Goal: Task Accomplishment & Management: Complete application form

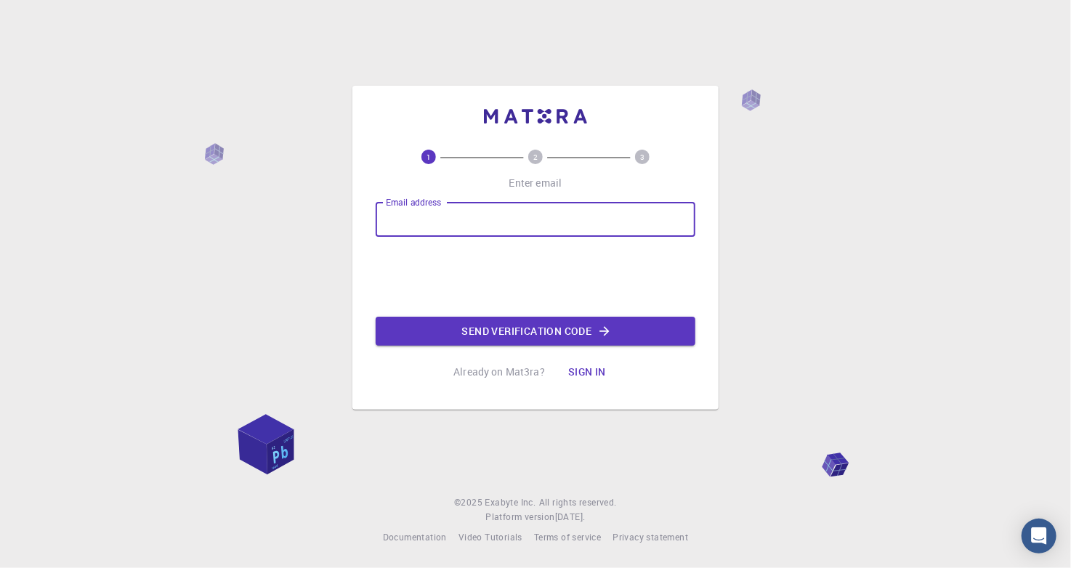
click at [456, 219] on input "Email address" at bounding box center [536, 219] width 320 height 35
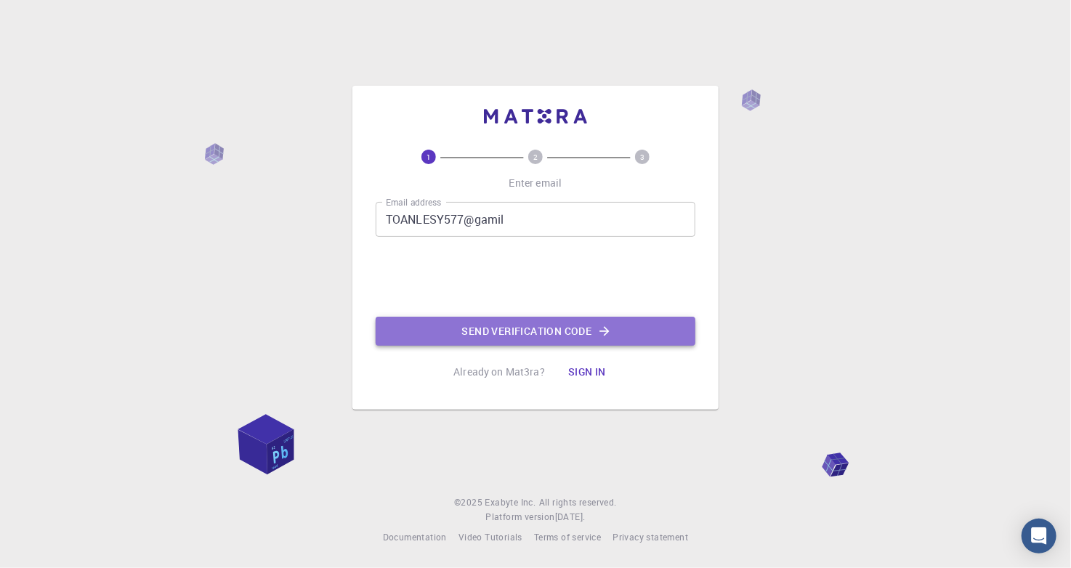
click at [497, 325] on button "Send verification code" at bounding box center [536, 331] width 320 height 29
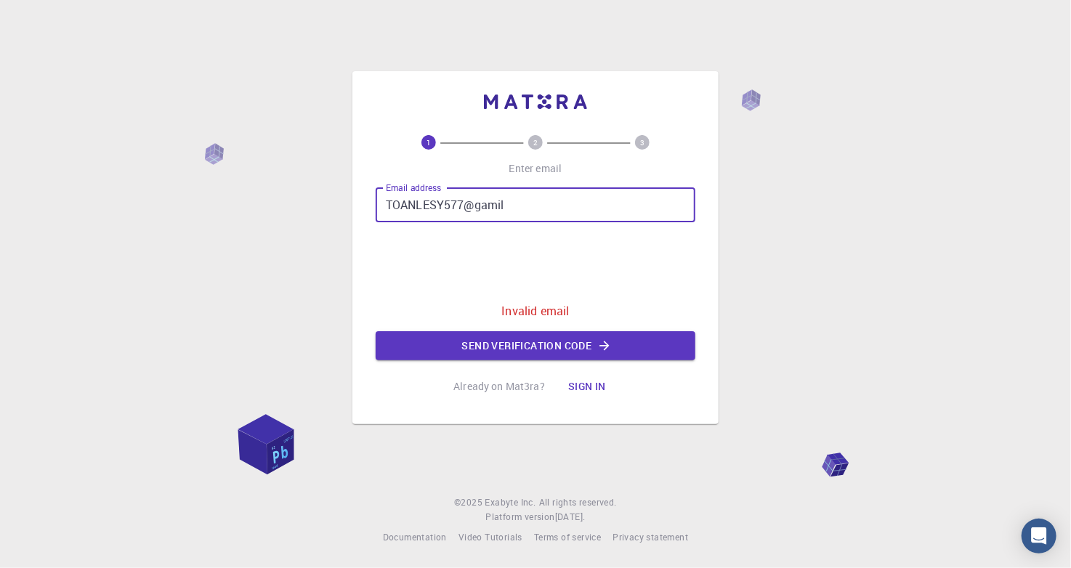
click at [461, 210] on input "TOANLESY577@gamil" at bounding box center [536, 204] width 320 height 35
click at [461, 204] on input "TOANLESY577@gamil" at bounding box center [536, 204] width 320 height 35
click at [463, 203] on input "TOANLESY577@gamil" at bounding box center [536, 204] width 320 height 35
type input "toanlesy577@gamil"
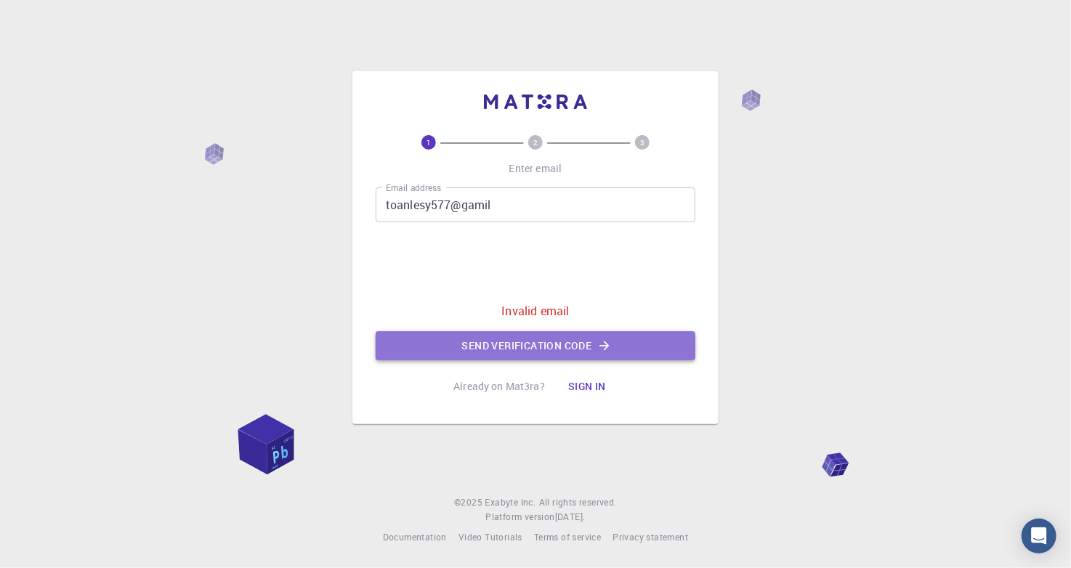
click at [421, 332] on button "Send verification code" at bounding box center [536, 345] width 320 height 29
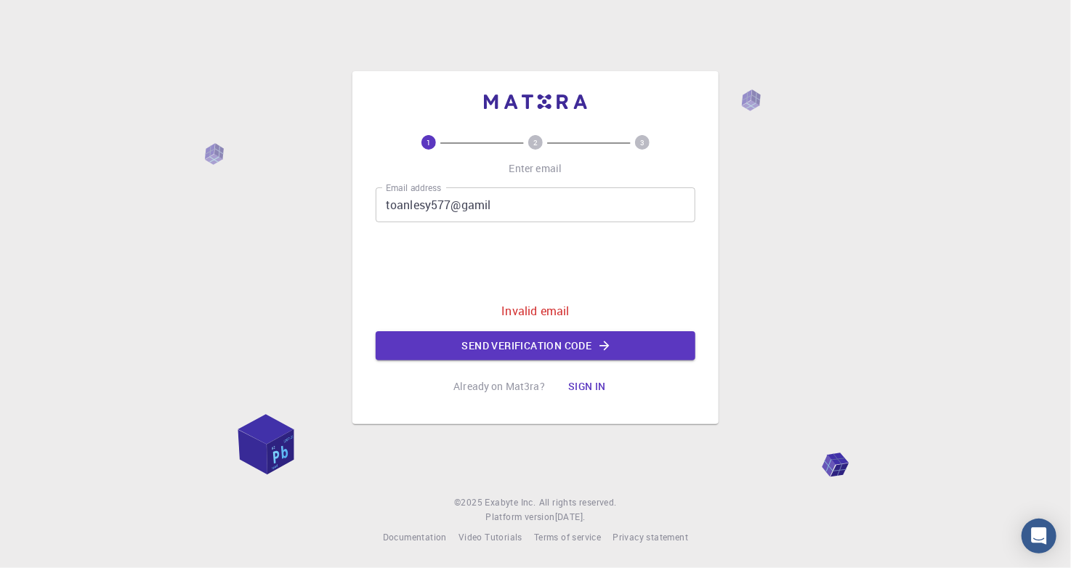
drag, startPoint x: 421, startPoint y: 332, endPoint x: 593, endPoint y: 378, distance: 177.6
click at [593, 378] on div "1 2 3 Enter email Email address toanlesy577@gamil Email address 0cAFcWeA7kaKKjs…" at bounding box center [536, 268] width 320 height 266
click at [593, 378] on button "Sign in" at bounding box center [586, 386] width 61 height 29
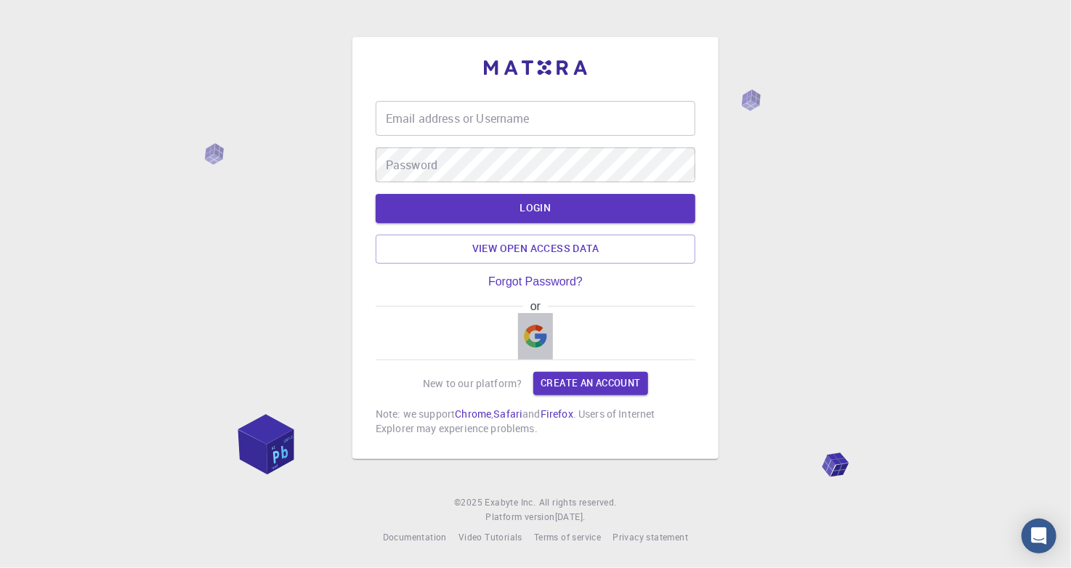
click at [533, 339] on img "button" at bounding box center [535, 336] width 23 height 23
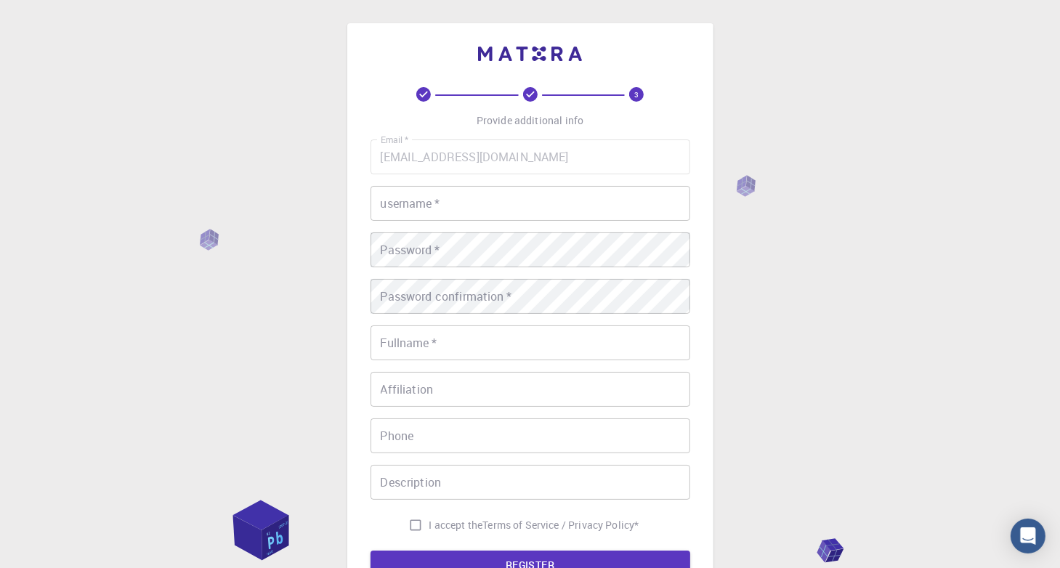
drag, startPoint x: 770, startPoint y: 383, endPoint x: 748, endPoint y: 355, distance: 35.2
click at [748, 355] on div "3 Provide additional info Email   * [EMAIL_ADDRESS][DOMAIN_NAME] Email   * user…" at bounding box center [530, 370] width 1060 height 740
drag, startPoint x: 516, startPoint y: 201, endPoint x: 508, endPoint y: 220, distance: 20.5
click at [508, 220] on input "username   *" at bounding box center [530, 203] width 320 height 35
type input "e"
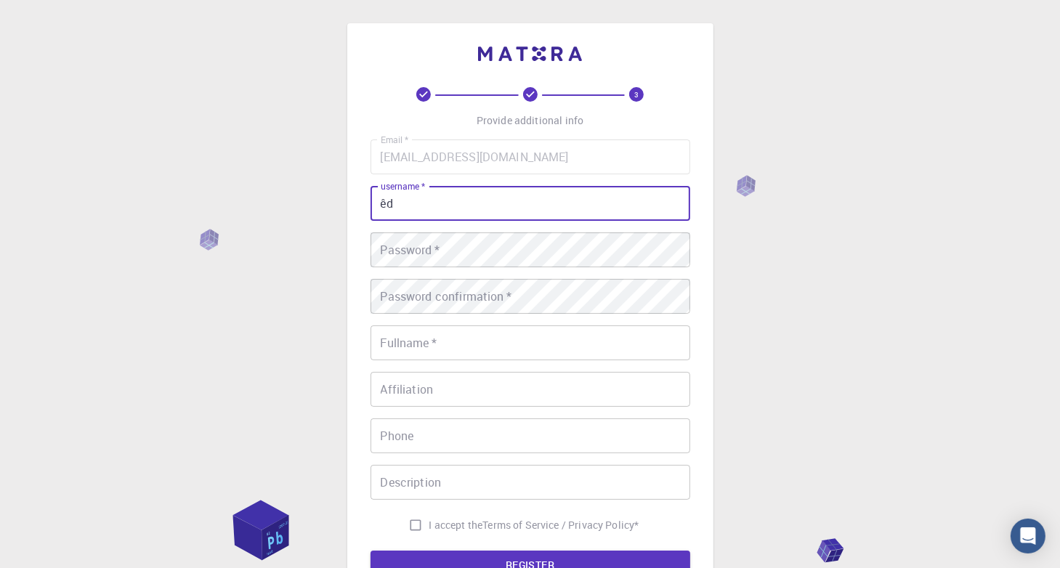
type input "êd"
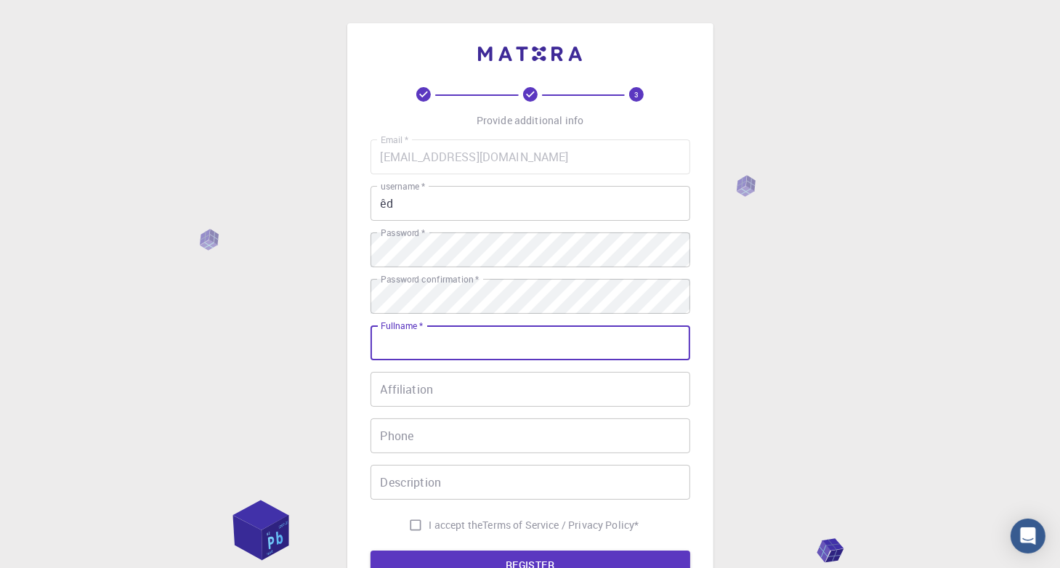
click at [488, 347] on input "Fullname   *" at bounding box center [530, 342] width 320 height 35
type input "vfkdkdm"
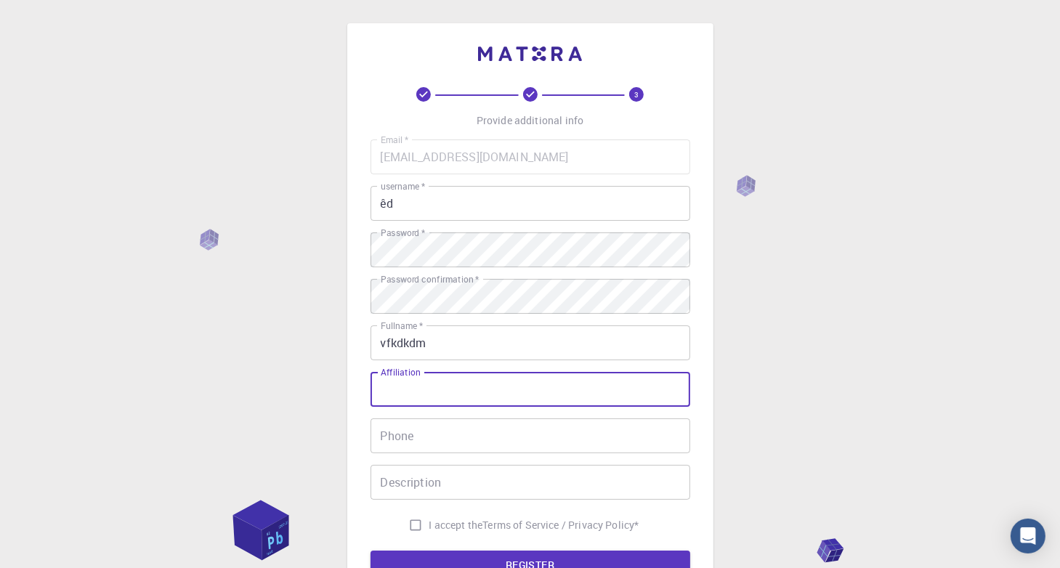
click at [469, 389] on input "Affiliation" at bounding box center [530, 389] width 320 height 35
type input "dndejd"
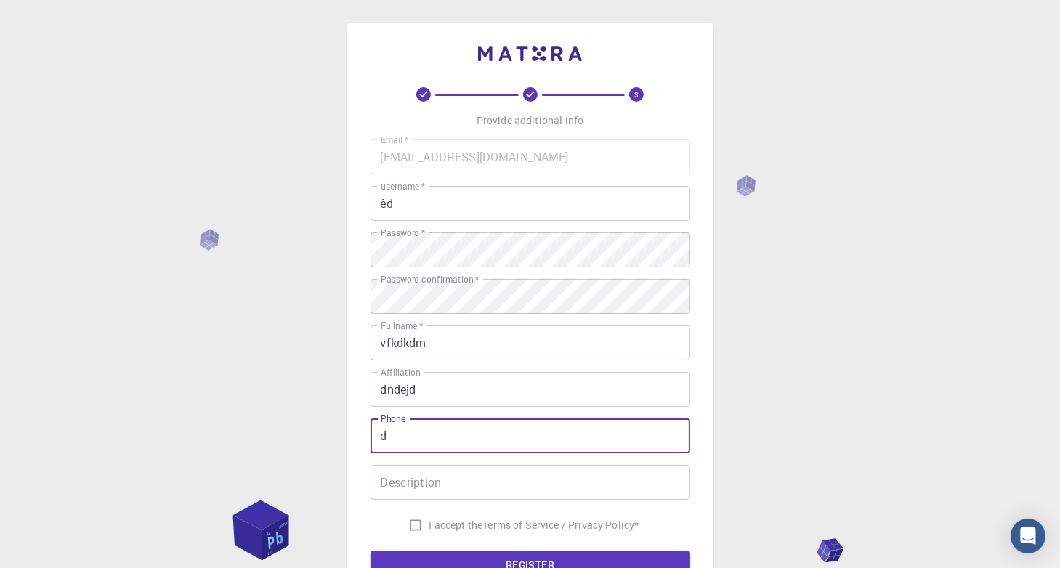
click at [457, 432] on input "d" at bounding box center [530, 435] width 320 height 35
type input "dedef"
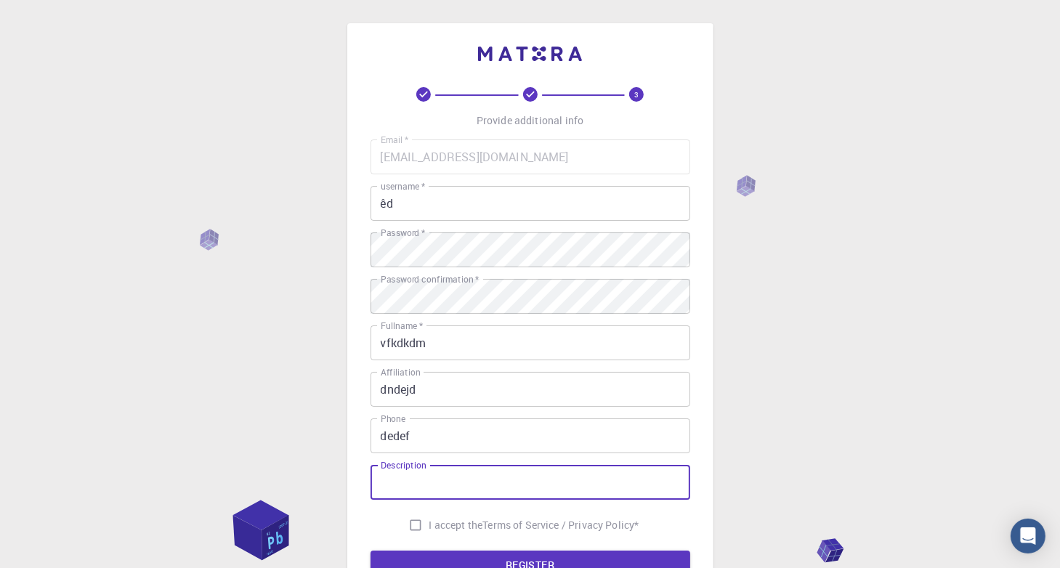
click at [453, 477] on input "Description" at bounding box center [530, 482] width 320 height 35
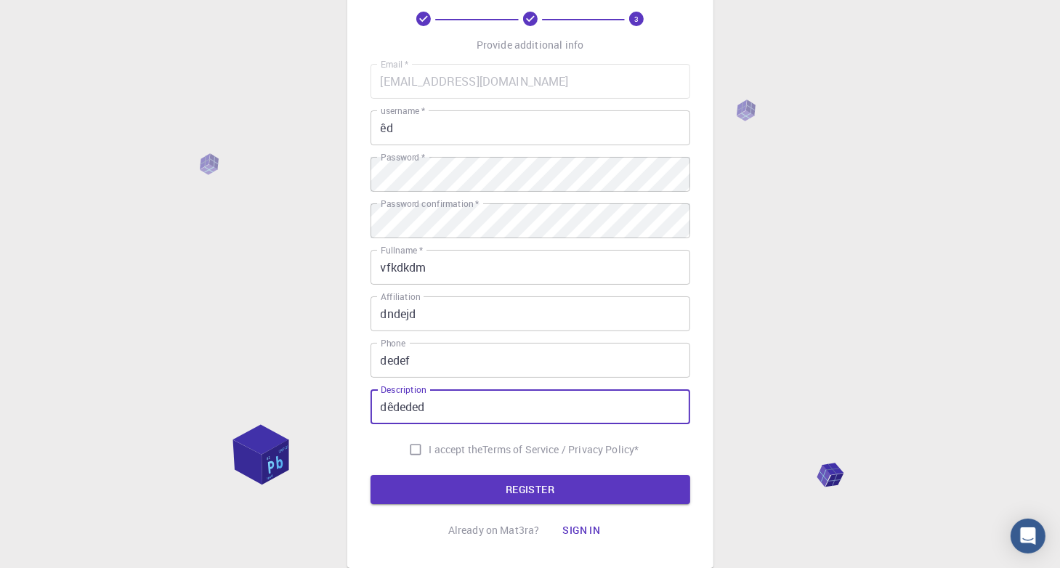
scroll to position [80, 0]
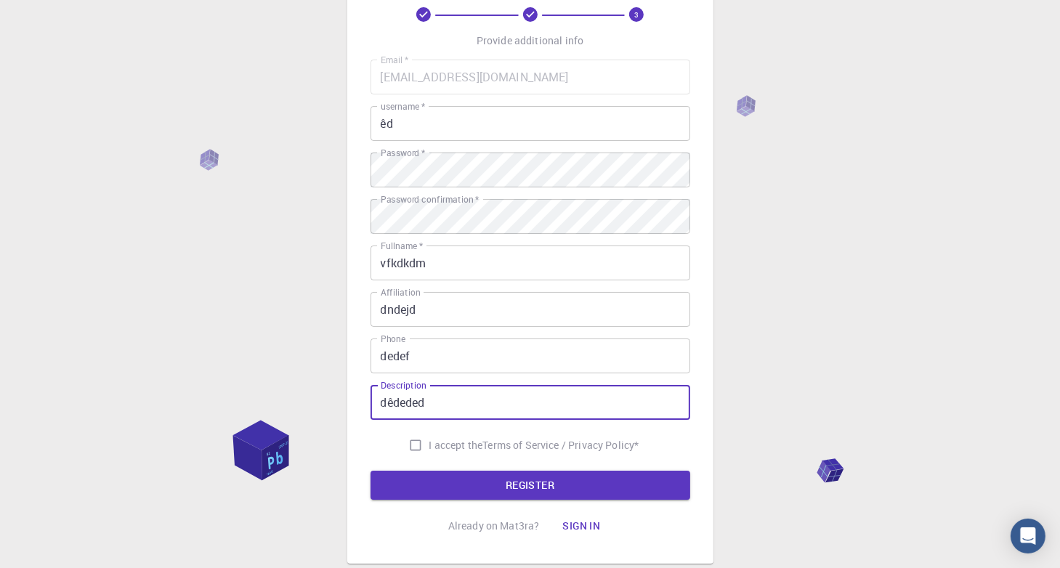
type input "dêdeded"
drag, startPoint x: 416, startPoint y: 448, endPoint x: 448, endPoint y: 493, distance: 55.7
click at [448, 493] on form "Email   * [EMAIL_ADDRESS][DOMAIN_NAME] Email   * username   * êd username   * P…" at bounding box center [530, 280] width 320 height 440
click at [448, 493] on button "REGISTER" at bounding box center [530, 485] width 320 height 29
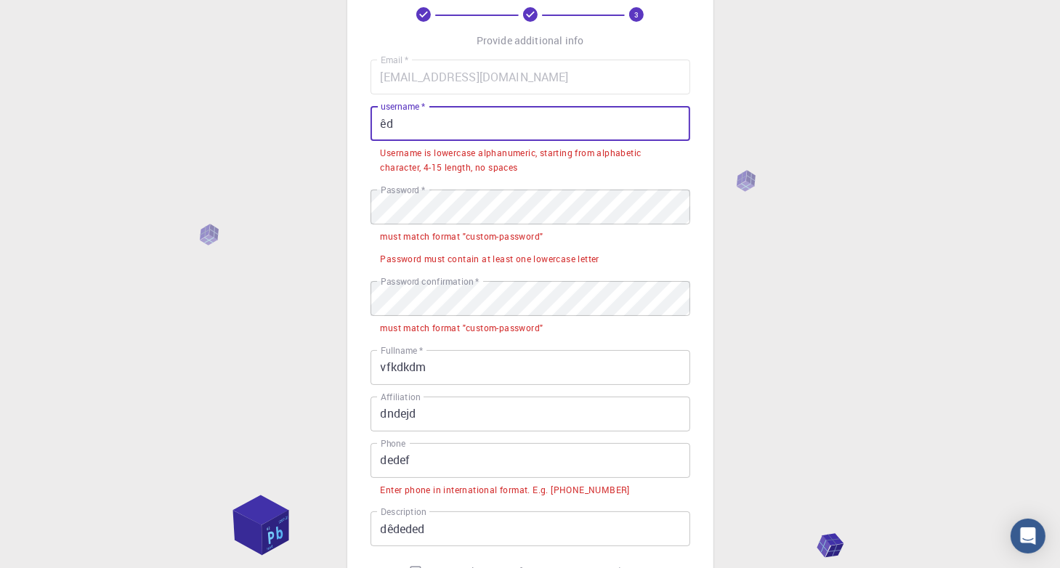
click at [450, 134] on input "êd" at bounding box center [530, 123] width 320 height 35
type input "ê"
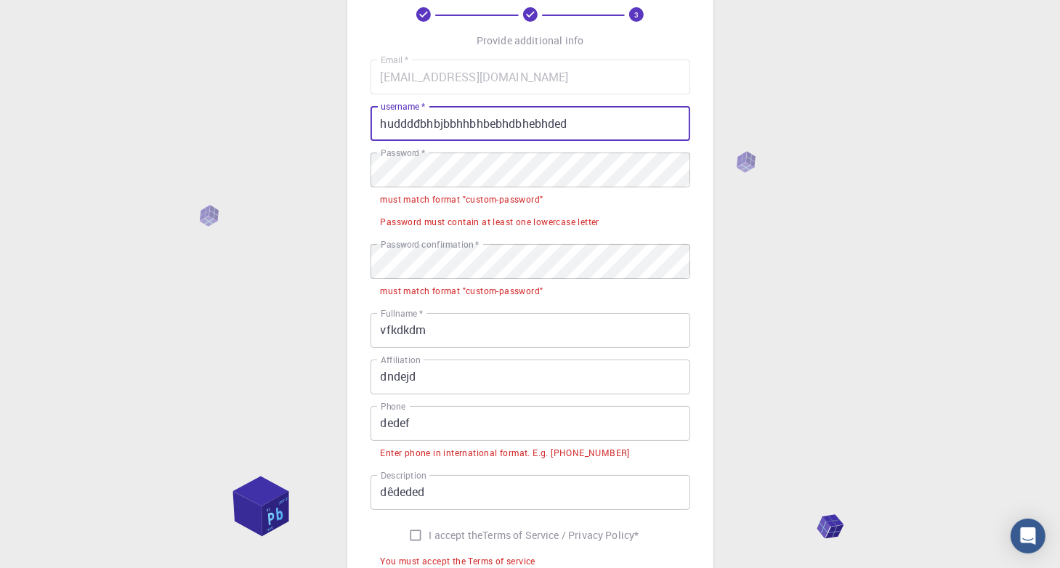
type input "hudddđbhbjbbhhbhbebhdbhebhdede"
